Goal: Information Seeking & Learning: Learn about a topic

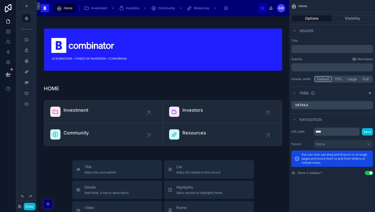
click at [28, 207] on button "Done" at bounding box center [29, 206] width 11 height 7
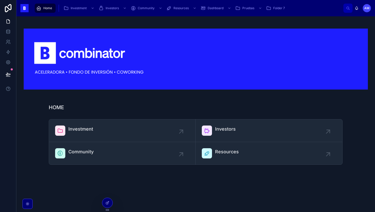
click at [90, 129] on span "Investment" at bounding box center [80, 129] width 25 height 7
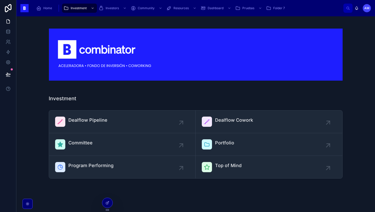
click at [87, 124] on div "Dealflow Pipeline" at bounding box center [87, 122] width 39 height 10
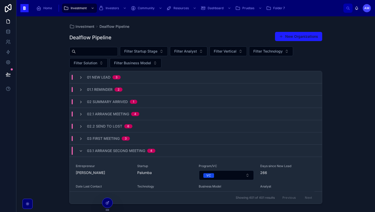
click at [104, 51] on input "text" at bounding box center [97, 51] width 42 height 7
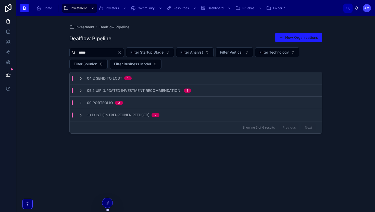
type input "*****"
click at [116, 93] on div "05.2 UIR (Updated Investment Recommendation) 1" at bounding box center [196, 90] width 252 height 12
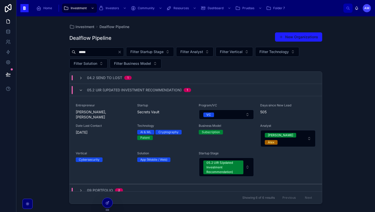
click at [136, 90] on span "05.2 UIR (Updated Investment Recommendation)" at bounding box center [134, 90] width 95 height 5
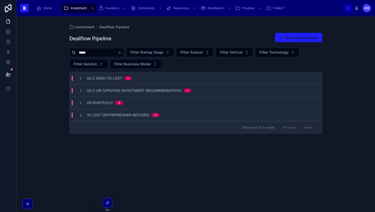
click at [129, 105] on div "09 Portfolio 2" at bounding box center [196, 103] width 252 height 12
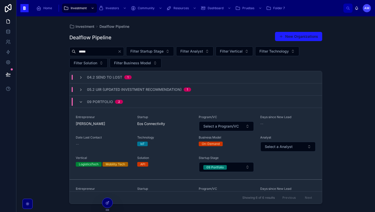
scroll to position [33, 0]
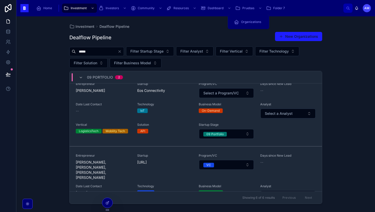
click at [269, 10] on icon "scrollable content" at bounding box center [268, 8] width 5 height 5
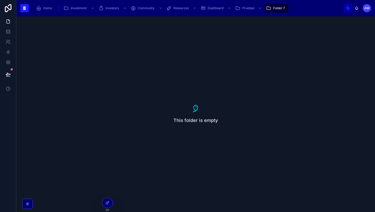
click at [8, 11] on icon at bounding box center [8, 8] width 10 height 8
click at [108, 204] on icon at bounding box center [107, 203] width 4 height 4
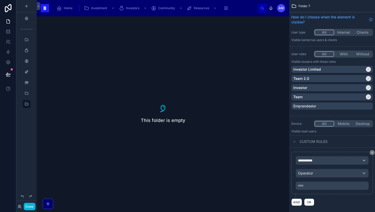
click at [26, 19] on icon "scrollable content" at bounding box center [26, 18] width 4 height 4
click at [28, 20] on icon "scrollable content" at bounding box center [26, 18] width 4 height 4
click at [28, 92] on icon "scrollable content" at bounding box center [26, 93] width 4 height 4
click at [27, 107] on div "scrollable content" at bounding box center [26, 104] width 6 height 8
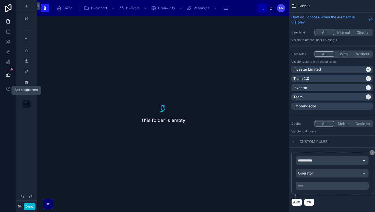
click at [0, 0] on icon "scrollable content" at bounding box center [0, 0] width 0 height 0
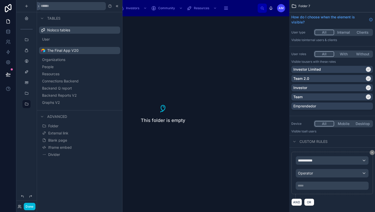
click at [62, 52] on span "The Final App V20" at bounding box center [62, 50] width 31 height 5
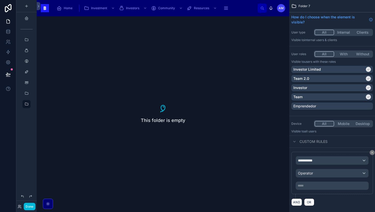
click at [0, 0] on icon "scrollable content" at bounding box center [0, 0] width 0 height 0
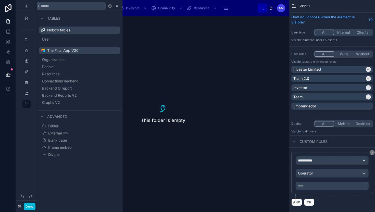
click at [62, 59] on span "Organizations" at bounding box center [53, 59] width 23 height 5
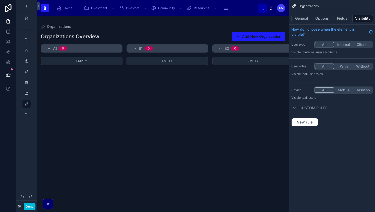
click at [304, 20] on button "General" at bounding box center [301, 18] width 21 height 7
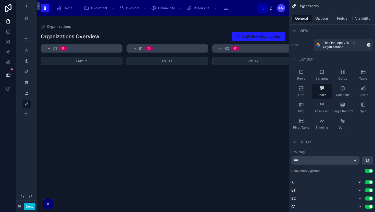
click at [305, 75] on div "Rows" at bounding box center [301, 74] width 20 height 15
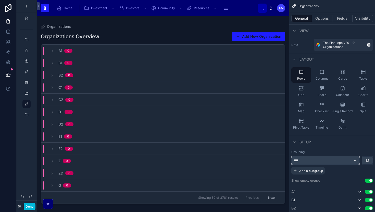
click at [318, 161] on div "****" at bounding box center [326, 160] width 68 height 8
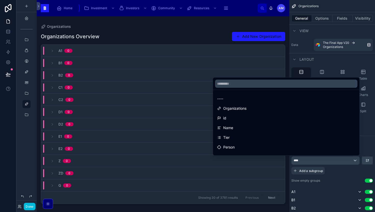
click at [259, 111] on div "Organizations" at bounding box center [286, 108] width 138 height 6
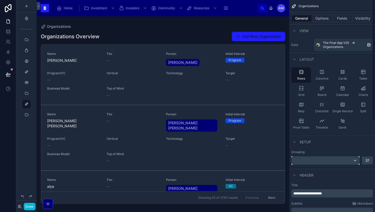
click at [314, 158] on div "scrollable content" at bounding box center [326, 160] width 68 height 8
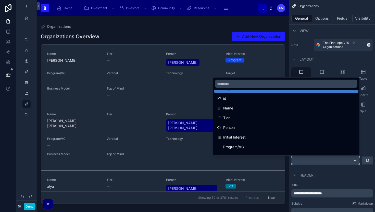
scroll to position [36, 0]
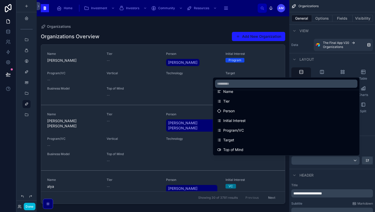
click at [267, 101] on div "Tier" at bounding box center [286, 101] width 138 height 6
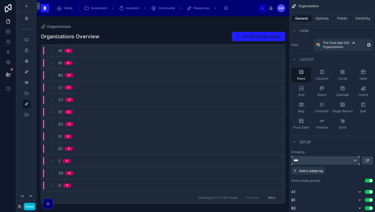
click at [309, 159] on div "****" at bounding box center [326, 160] width 68 height 8
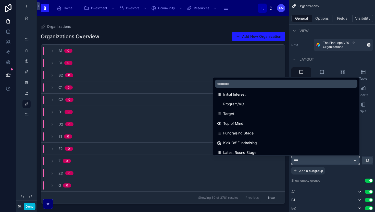
scroll to position [77, 0]
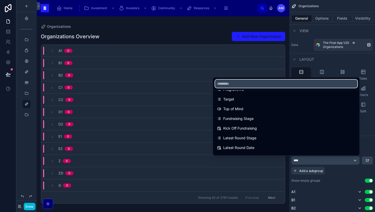
click at [274, 84] on input "text" at bounding box center [286, 84] width 142 height 8
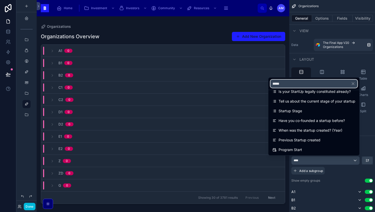
scroll to position [0, 0]
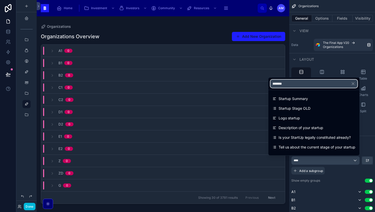
type input "*******"
click at [309, 96] on div "Startup Summary" at bounding box center [314, 99] width 83 height 6
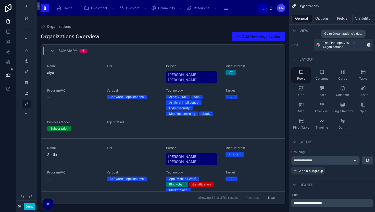
click at [333, 45] on span "Organizations" at bounding box center [333, 47] width 20 height 4
click at [316, 161] on span "**********" at bounding box center [306, 160] width 25 height 4
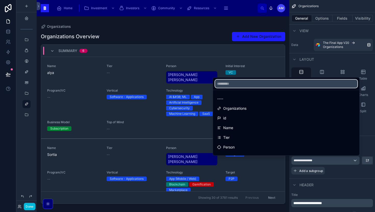
click at [269, 85] on input "text" at bounding box center [286, 84] width 142 height 8
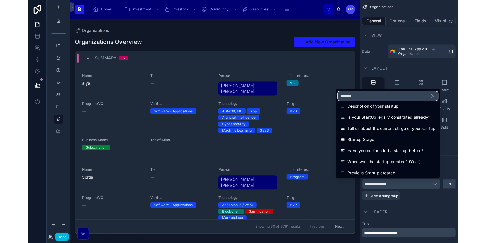
scroll to position [36, 0]
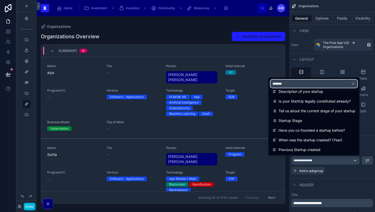
type input "*******"
click at [297, 122] on span "Startup Stage" at bounding box center [290, 121] width 23 height 6
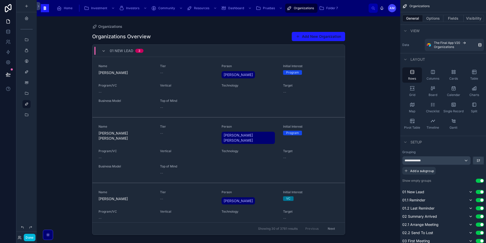
click at [375, 146] on div "Organizations Organizations Overview Add New Organization 01 New Lead 3 Name Ch…" at bounding box center [218, 129] width 363 height 227
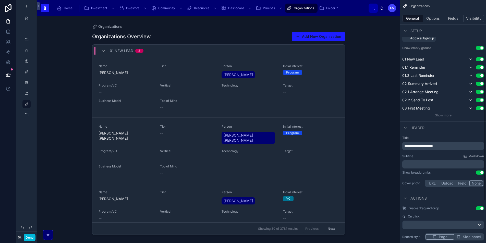
scroll to position [191, 0]
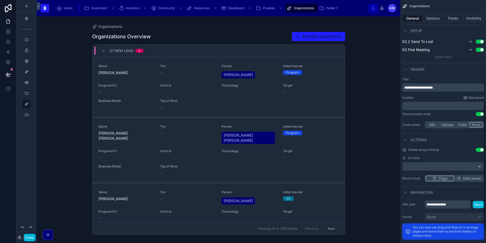
click at [375, 89] on span "**********" at bounding box center [418, 88] width 29 height 4
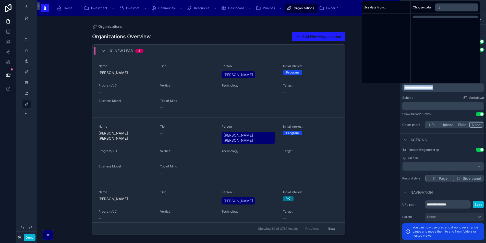
click at [375, 89] on span "**********" at bounding box center [418, 88] width 29 height 4
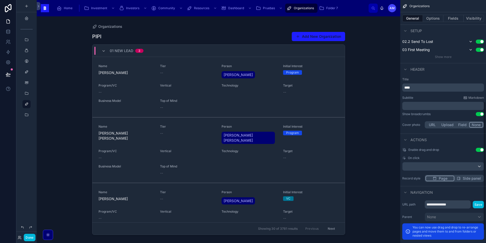
click at [375, 109] on div "﻿" at bounding box center [443, 106] width 82 height 8
click at [375, 128] on div "Organizations PIPI Add New Organization 01 New Lead 3 Name Christian Poch Tier …" at bounding box center [218, 129] width 363 height 227
click at [179, 99] on div at bounding box center [218, 126] width 261 height 220
click at [175, 89] on div "Vertical" at bounding box center [187, 86] width 55 height 6
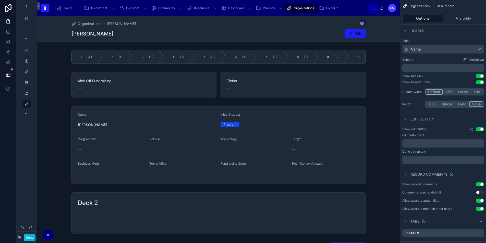
click at [95, 24] on span "Organizations" at bounding box center [90, 23] width 24 height 5
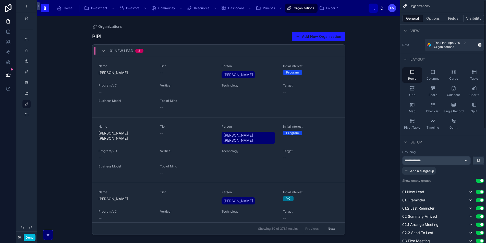
click at [375, 19] on button "Options" at bounding box center [433, 18] width 20 height 7
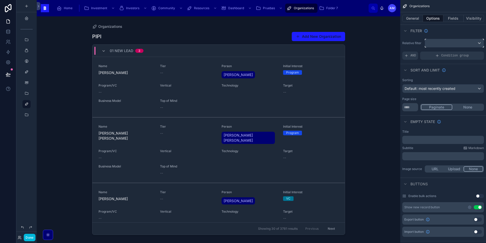
click at [375, 44] on div "scrollable content" at bounding box center [454, 43] width 59 height 8
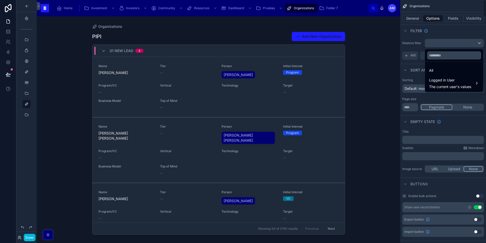
click at [375, 45] on div "scrollable content" at bounding box center [243, 121] width 486 height 243
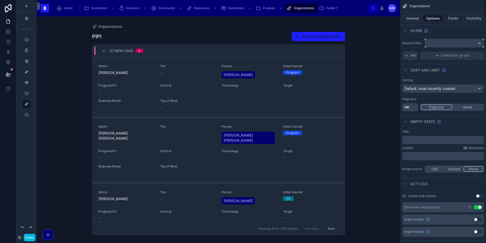
click at [375, 44] on div "scrollable content" at bounding box center [454, 43] width 59 height 8
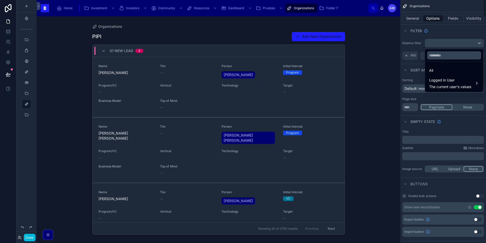
click at [375, 68] on div "All" at bounding box center [454, 70] width 50 height 6
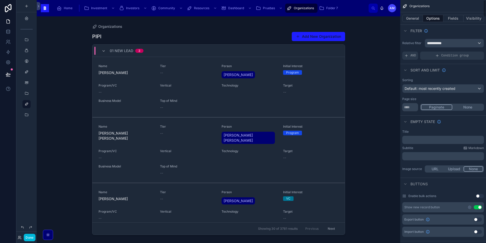
click at [375, 55] on span "AND" at bounding box center [413, 56] width 6 height 4
click at [375, 57] on span "Add a filter" at bounding box center [415, 56] width 22 height 4
click at [375, 56] on div "Add a filter" at bounding box center [443, 56] width 82 height 8
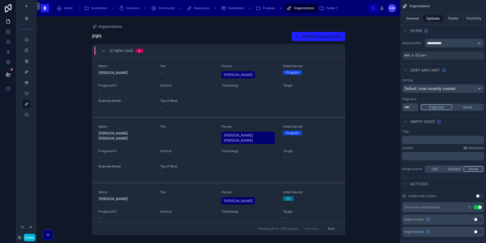
click at [0, 0] on div "scrollable content" at bounding box center [0, 0] width 0 height 0
click at [351, 50] on span "Select a field" at bounding box center [351, 47] width 22 height 5
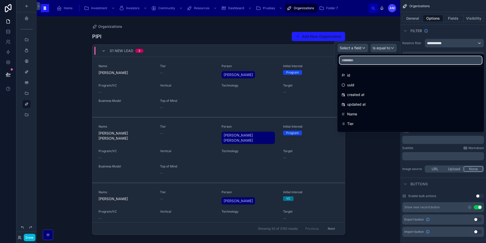
click at [361, 61] on input "text" at bounding box center [410, 60] width 142 height 8
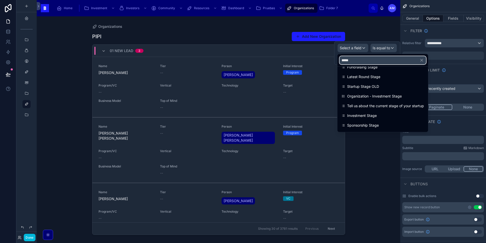
scroll to position [17, 0]
type input "*****"
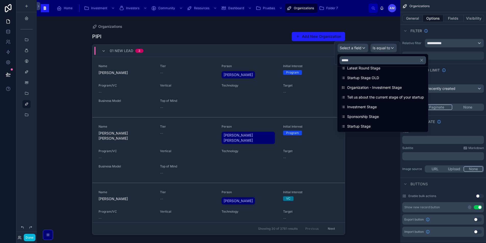
click at [364, 127] on span "Startup Stage" at bounding box center [358, 126] width 23 height 6
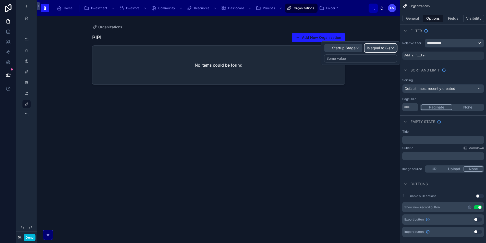
click at [375, 49] on span "Is equal to (=)" at bounding box center [378, 47] width 23 height 5
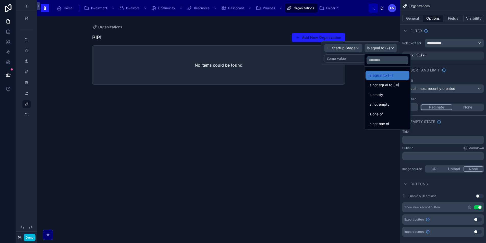
click at [375, 49] on div at bounding box center [360, 52] width 79 height 23
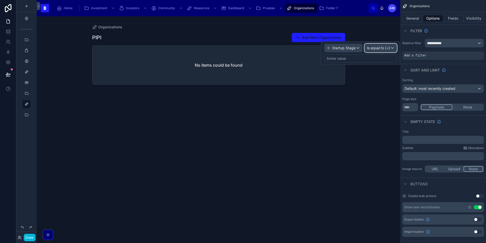
click at [375, 49] on span "Is equal to (=)" at bounding box center [378, 47] width 23 height 5
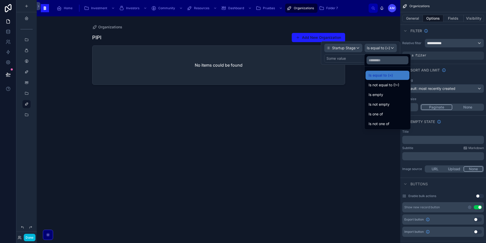
click at [349, 59] on div at bounding box center [360, 52] width 79 height 23
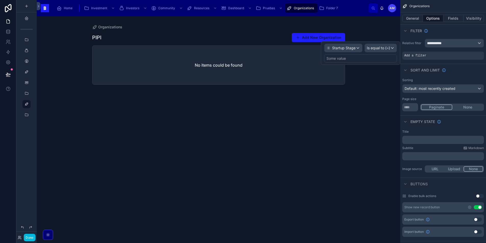
click at [349, 59] on div "Some value" at bounding box center [360, 58] width 73 height 8
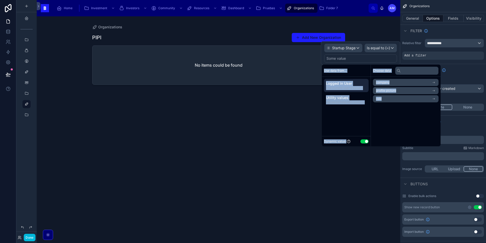
click at [367, 116] on div "Use data from... Logged in User The current user's values Utility values Values…" at bounding box center [346, 106] width 49 height 82
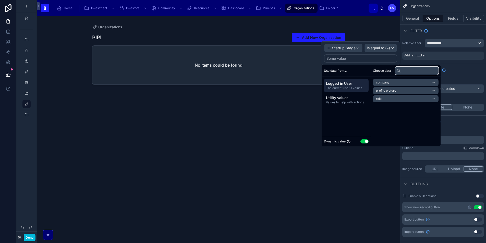
click at [375, 71] on input "text" at bounding box center [416, 71] width 43 height 8
click at [375, 82] on span "company" at bounding box center [383, 82] width 14 height 4
click at [375, 84] on div "company" at bounding box center [406, 82] width 66 height 7
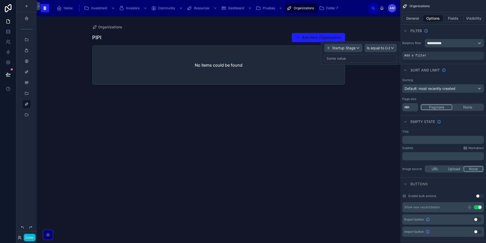
click at [363, 57] on div "Some value" at bounding box center [360, 58] width 73 height 8
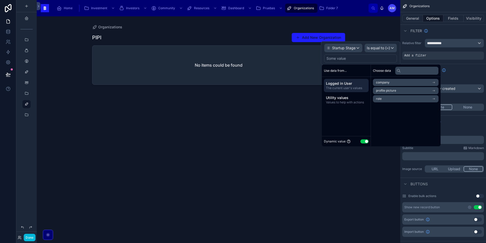
click at [345, 71] on span "Use data from..." at bounding box center [335, 71] width 23 height 4
click at [340, 89] on span "The current user's values" at bounding box center [346, 88] width 41 height 4
click at [375, 71] on input "text" at bounding box center [416, 71] width 43 height 8
click at [361, 141] on button "Use setting" at bounding box center [364, 141] width 8 height 4
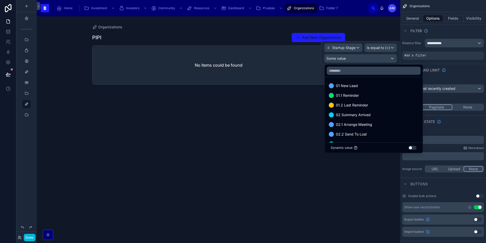
click at [352, 92] on span "01.1 Reminder" at bounding box center [347, 95] width 23 height 6
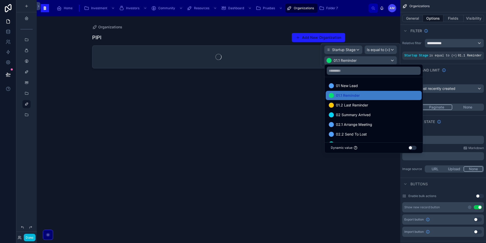
click at [352, 106] on span "01.2 Last Reminder" at bounding box center [352, 105] width 32 height 6
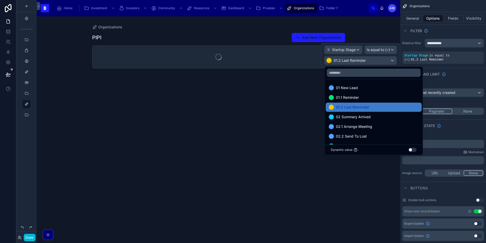
click at [351, 122] on div "02.1 Arrange Meeting" at bounding box center [374, 126] width 96 height 9
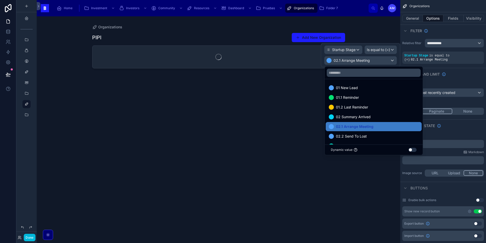
click at [350, 117] on span "02 Summary Arrived" at bounding box center [353, 117] width 35 height 6
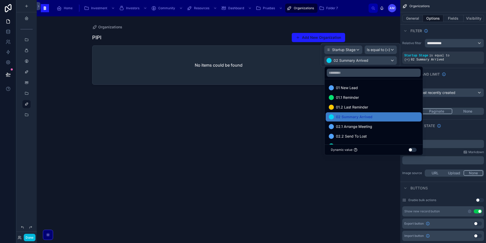
click at [355, 88] on span "01 New Lead" at bounding box center [347, 88] width 22 height 6
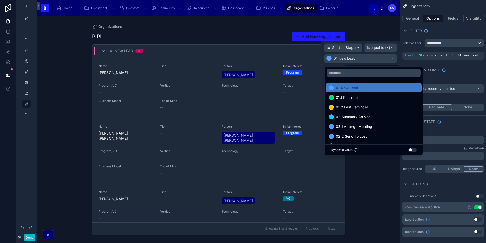
click at [367, 93] on div "01.1 Reminder" at bounding box center [374, 97] width 96 height 9
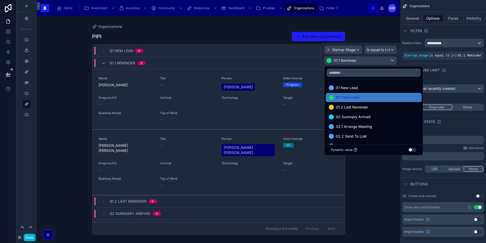
click at [364, 107] on span "01.2 Last Reminder" at bounding box center [352, 107] width 32 height 6
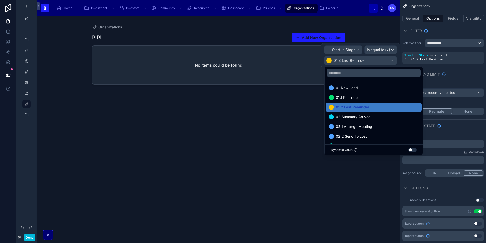
click at [364, 107] on span "01.2 Last Reminder" at bounding box center [352, 107] width 33 height 6
click at [358, 97] on span "01.1 Reminder" at bounding box center [347, 97] width 23 height 6
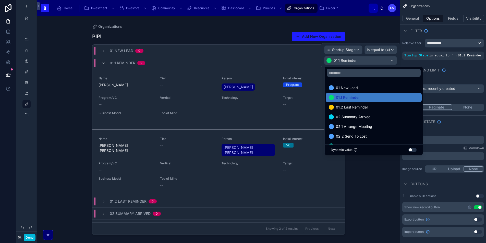
click at [375, 88] on div "01 New Lead" at bounding box center [374, 88] width 90 height 6
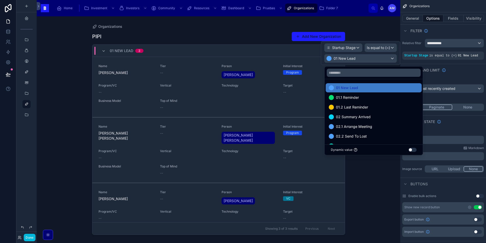
click at [374, 98] on div "01.1 Reminder" at bounding box center [374, 97] width 90 height 6
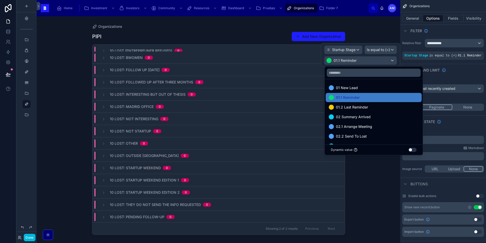
scroll to position [446, 0]
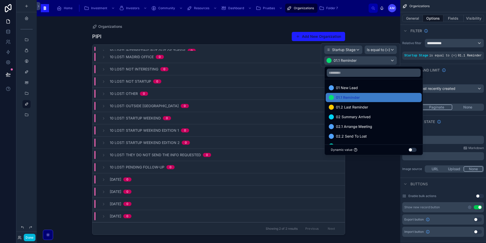
click at [349, 106] on span "01.2 Last Reminder" at bounding box center [352, 107] width 32 height 6
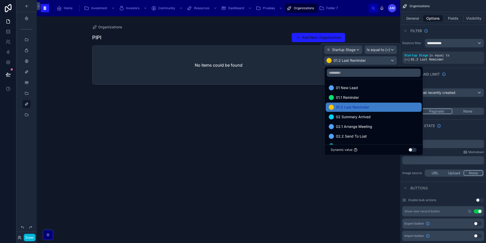
click at [351, 115] on span "02 Summary Arrived" at bounding box center [353, 117] width 35 height 6
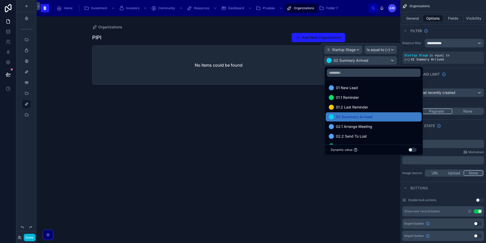
click at [353, 124] on span "02.1 Arrange Meeting" at bounding box center [354, 127] width 36 height 6
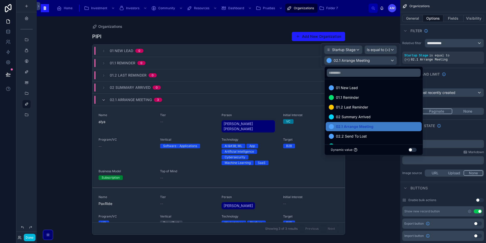
click at [362, 135] on span "02.2 Send To Lost" at bounding box center [351, 136] width 31 height 6
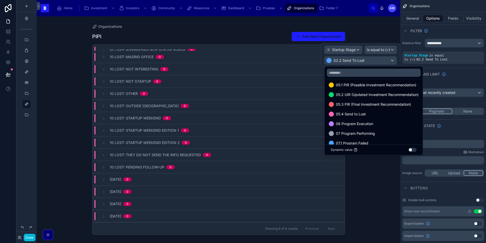
scroll to position [340, 0]
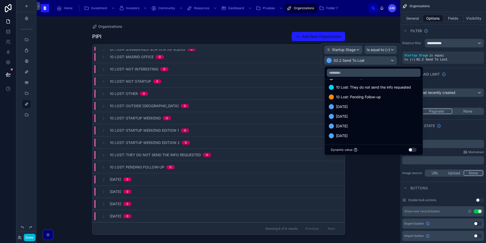
click at [348, 136] on span "18/3/2025" at bounding box center [342, 136] width 12 height 6
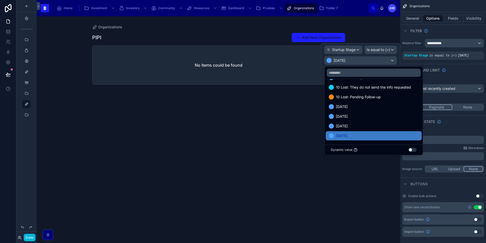
click at [339, 121] on div "26/3/2025" at bounding box center [374, 125] width 96 height 9
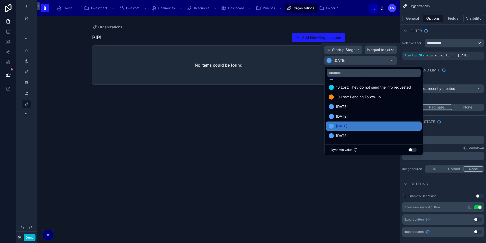
click at [339, 116] on span "27/3/2025" at bounding box center [342, 116] width 12 height 6
